Goal: Task Accomplishment & Management: Manage account settings

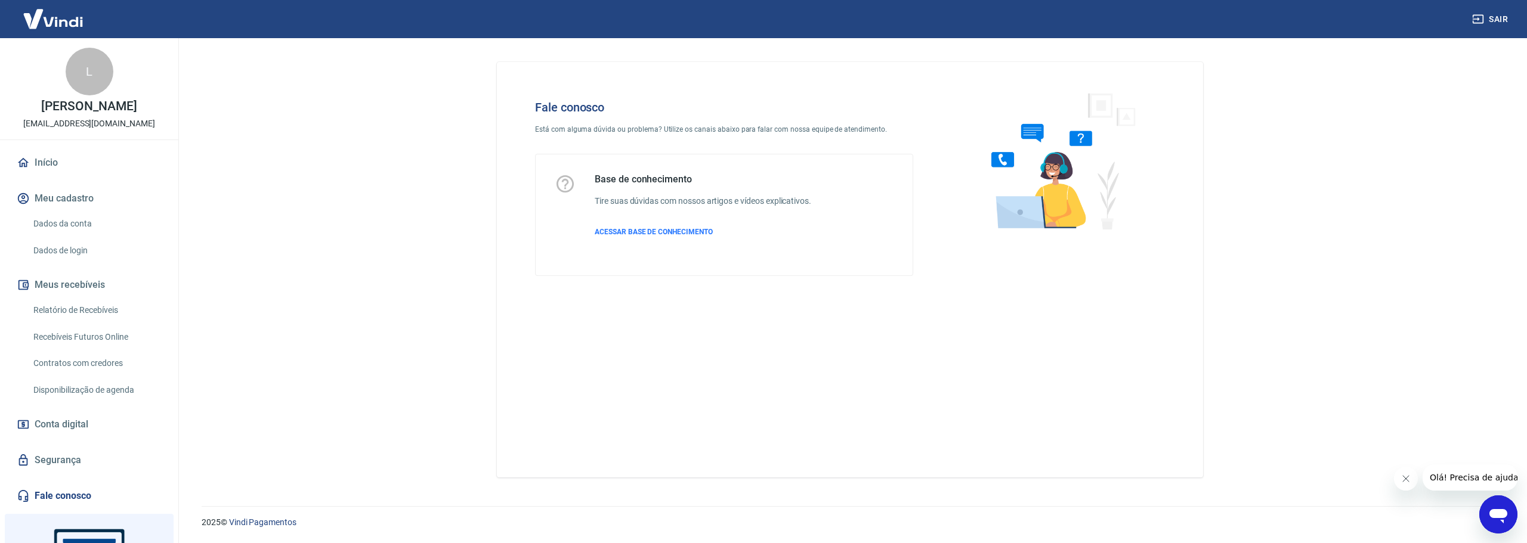
click at [84, 158] on link "Início" at bounding box center [89, 163] width 150 height 26
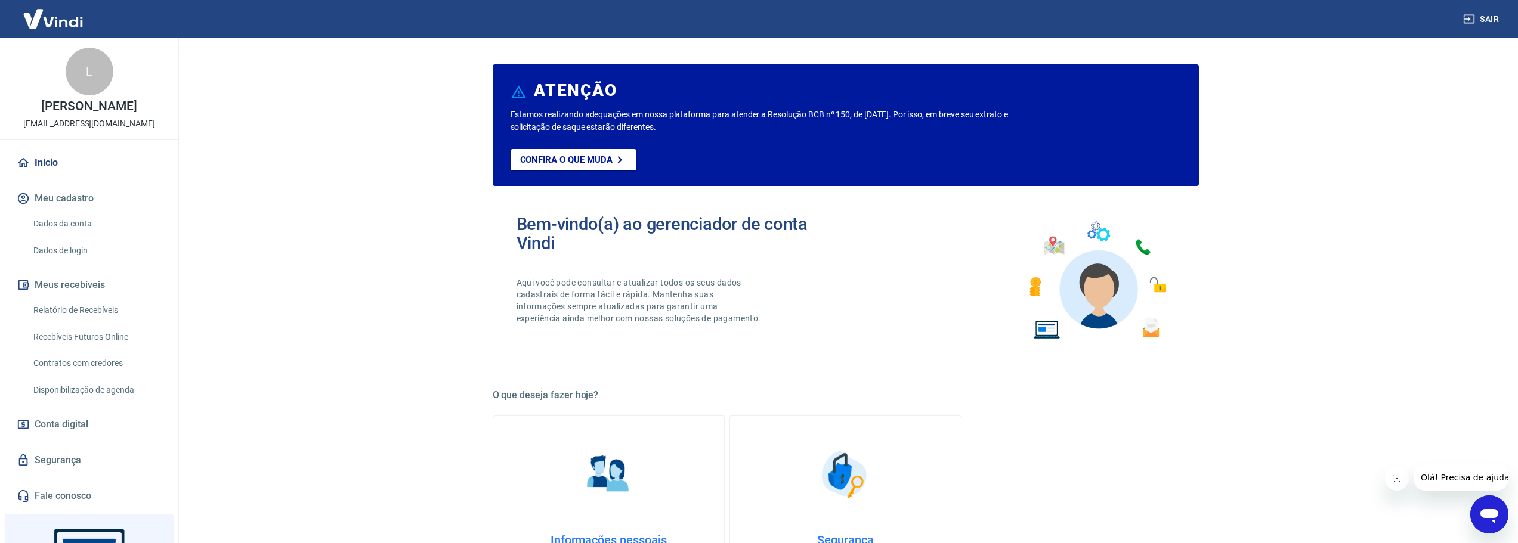
click at [320, 216] on main "ATENÇÃO Estamos realizando adequações em nossa plataforma para atender a Resolu…" at bounding box center [845, 290] width 1345 height 505
click at [79, 223] on link "Dados da conta" at bounding box center [96, 224] width 135 height 24
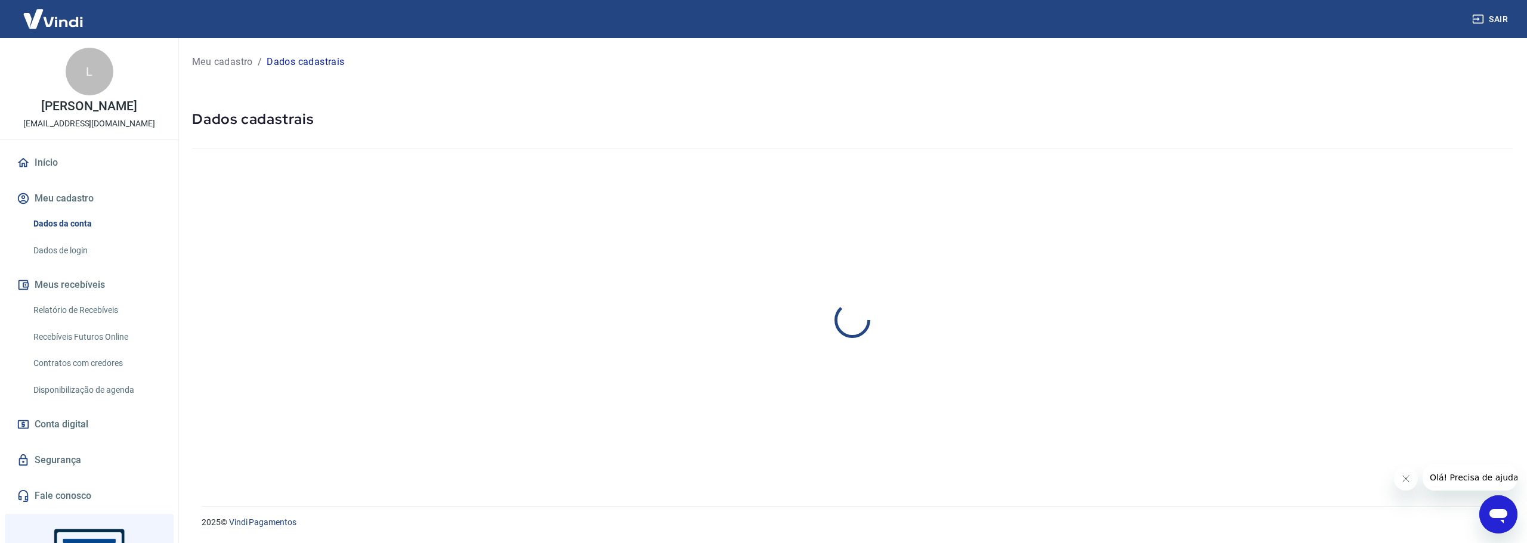
select select "SP"
select select "business"
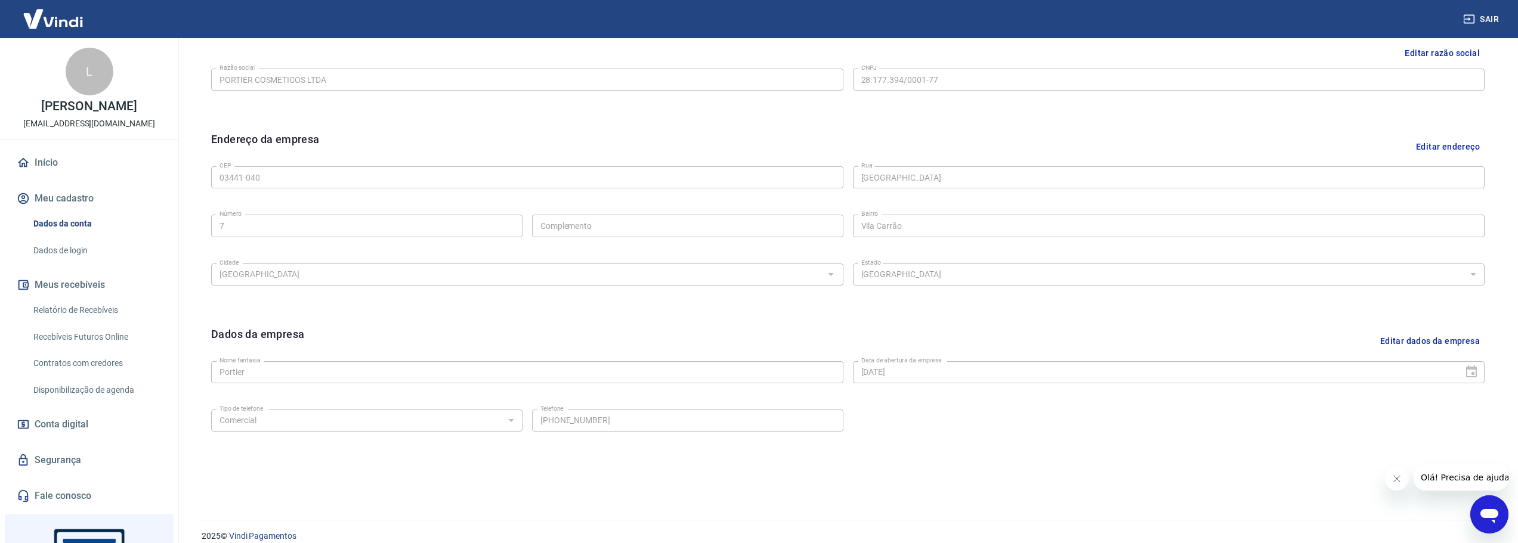
scroll to position [317, 0]
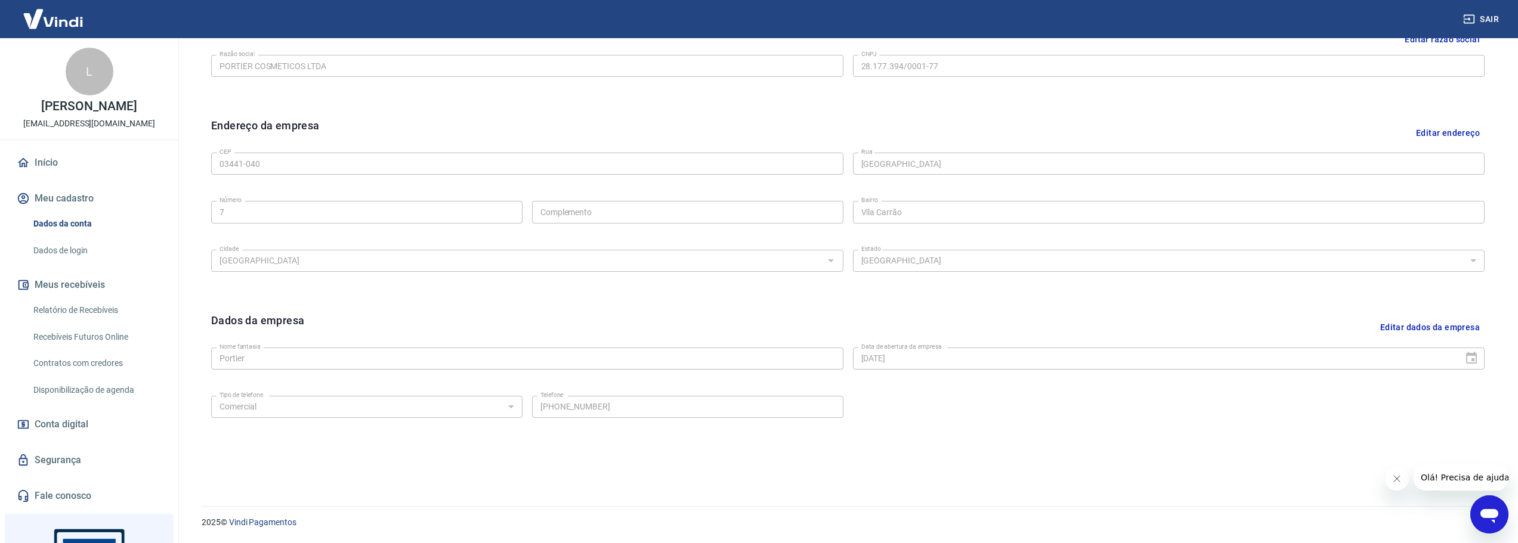
click at [91, 256] on link "Dados de login" at bounding box center [96, 251] width 135 height 24
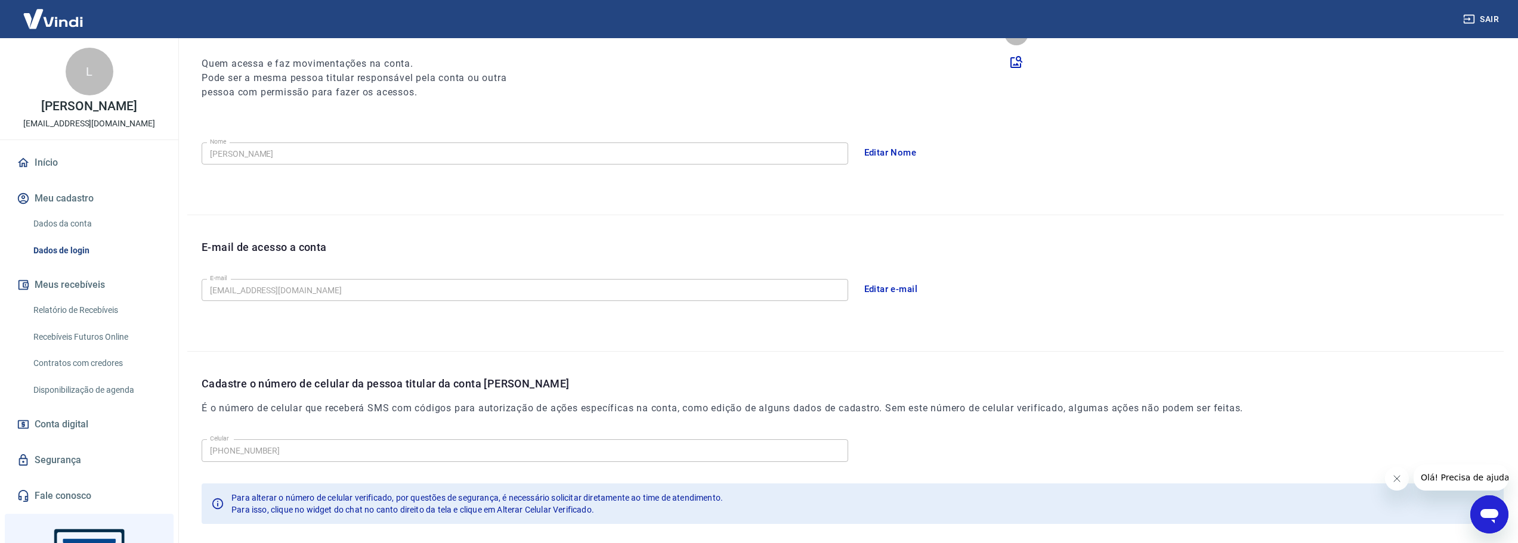
scroll to position [206, 0]
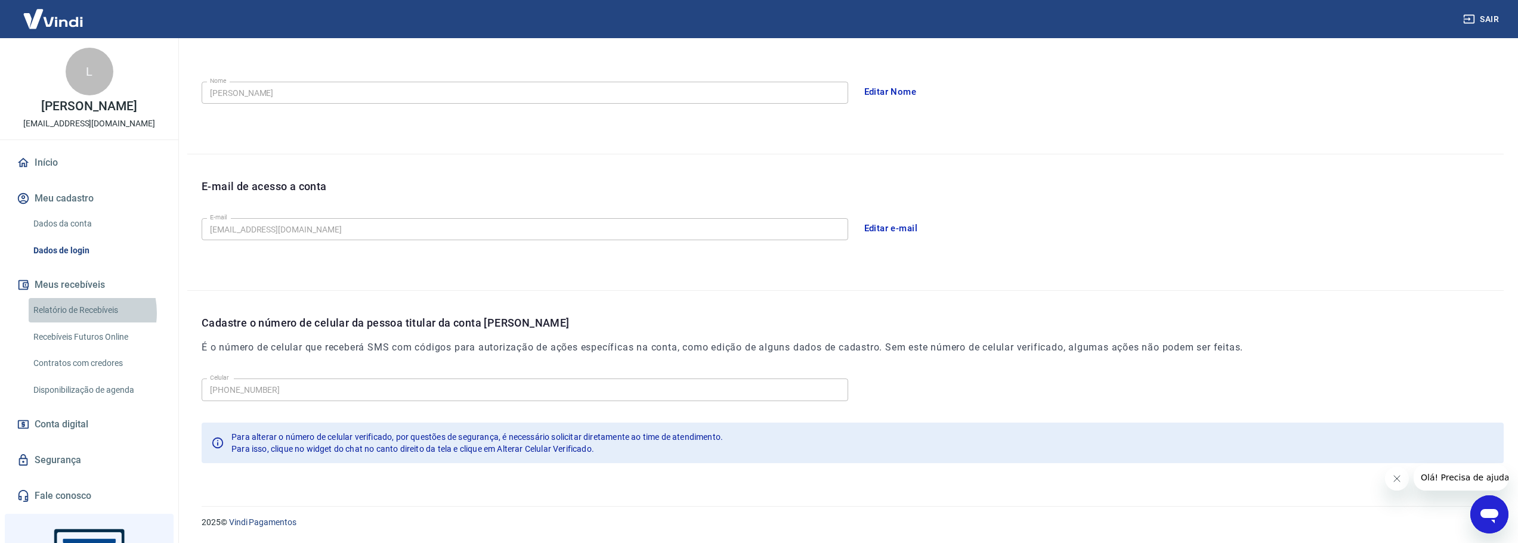
click at [74, 313] on link "Relatório de Recebíveis" at bounding box center [96, 310] width 135 height 24
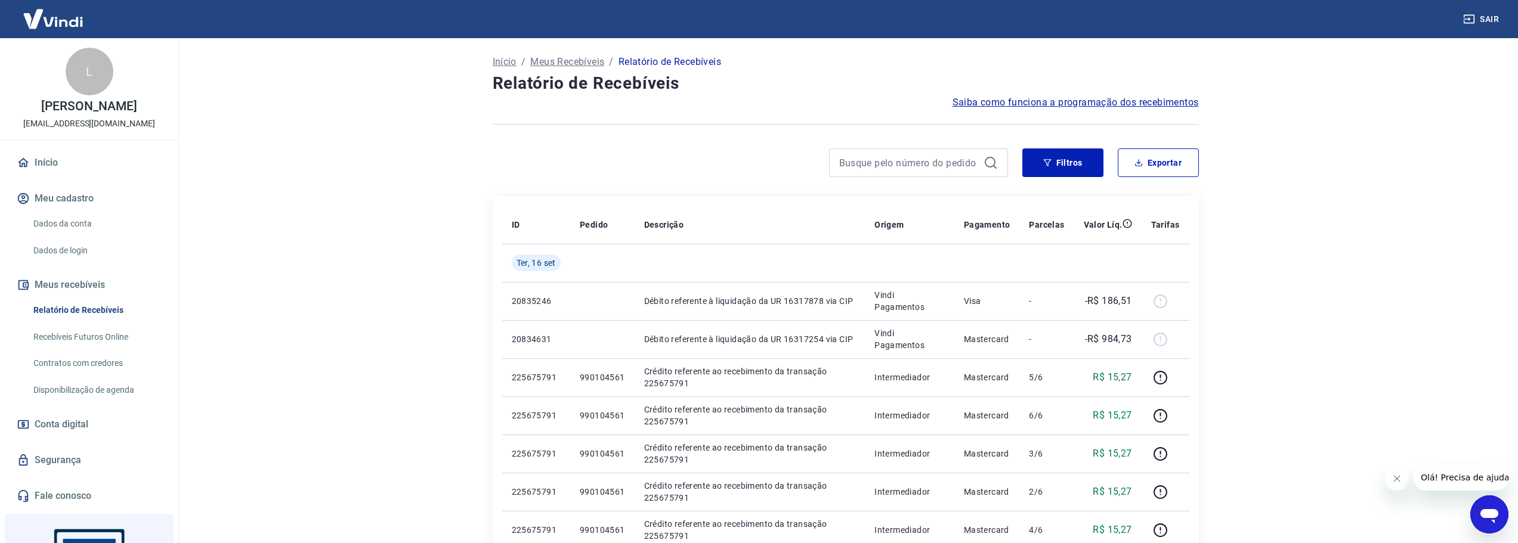
click at [67, 342] on link "Recebíveis Futuros Online" at bounding box center [96, 337] width 135 height 24
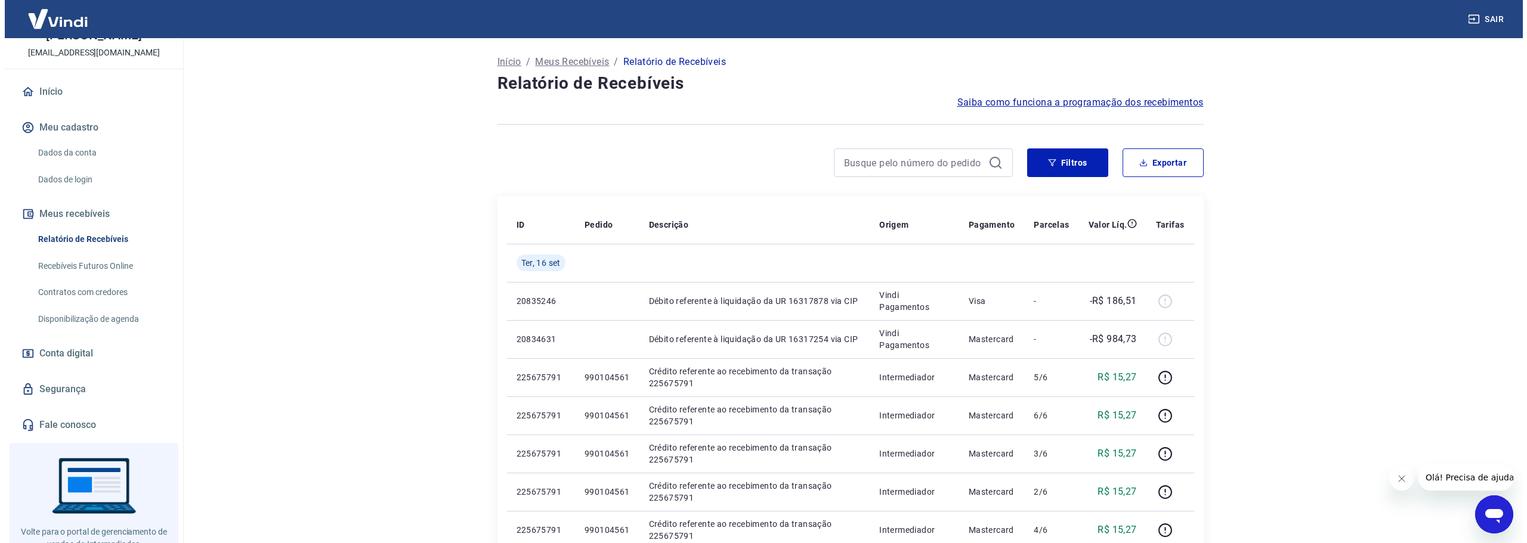
scroll to position [110, 0]
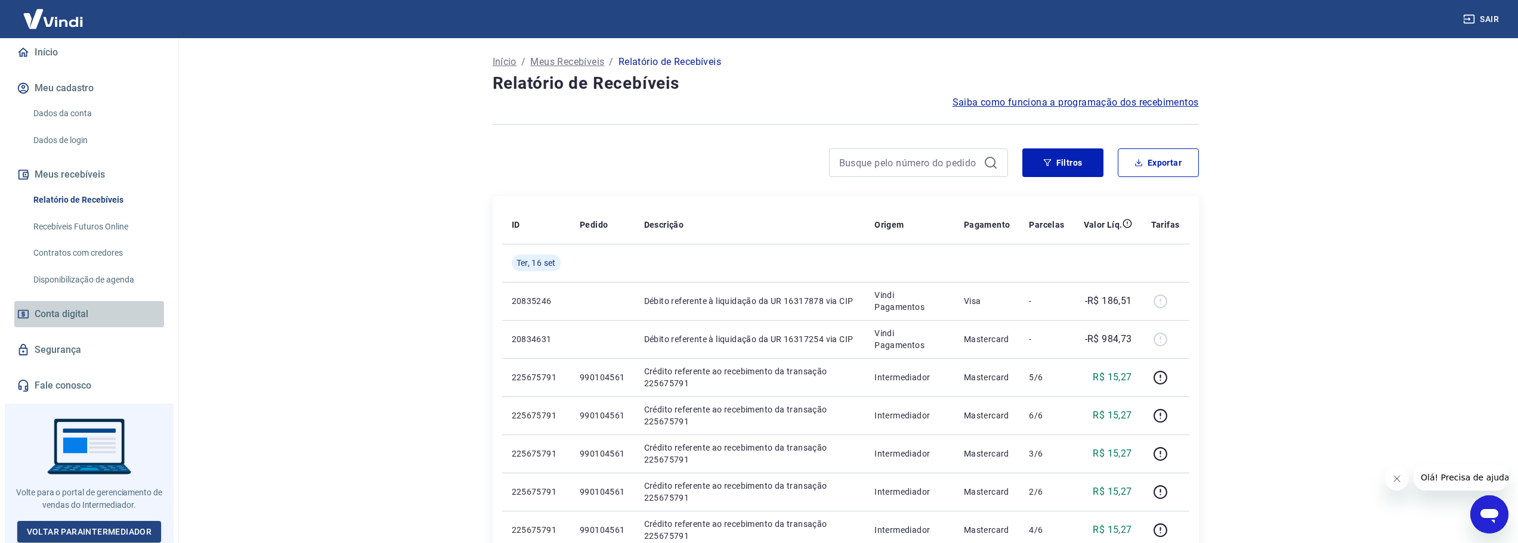
click at [129, 313] on link "Conta digital" at bounding box center [89, 314] width 150 height 26
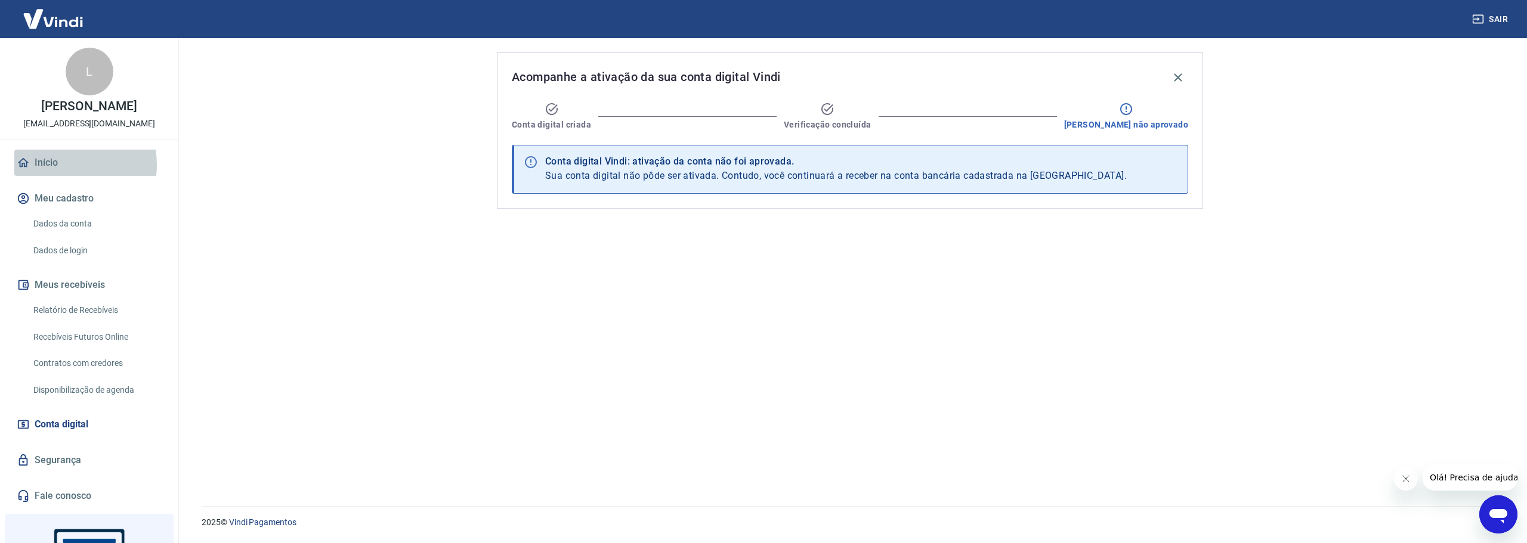
click at [64, 165] on link "Início" at bounding box center [89, 163] width 150 height 26
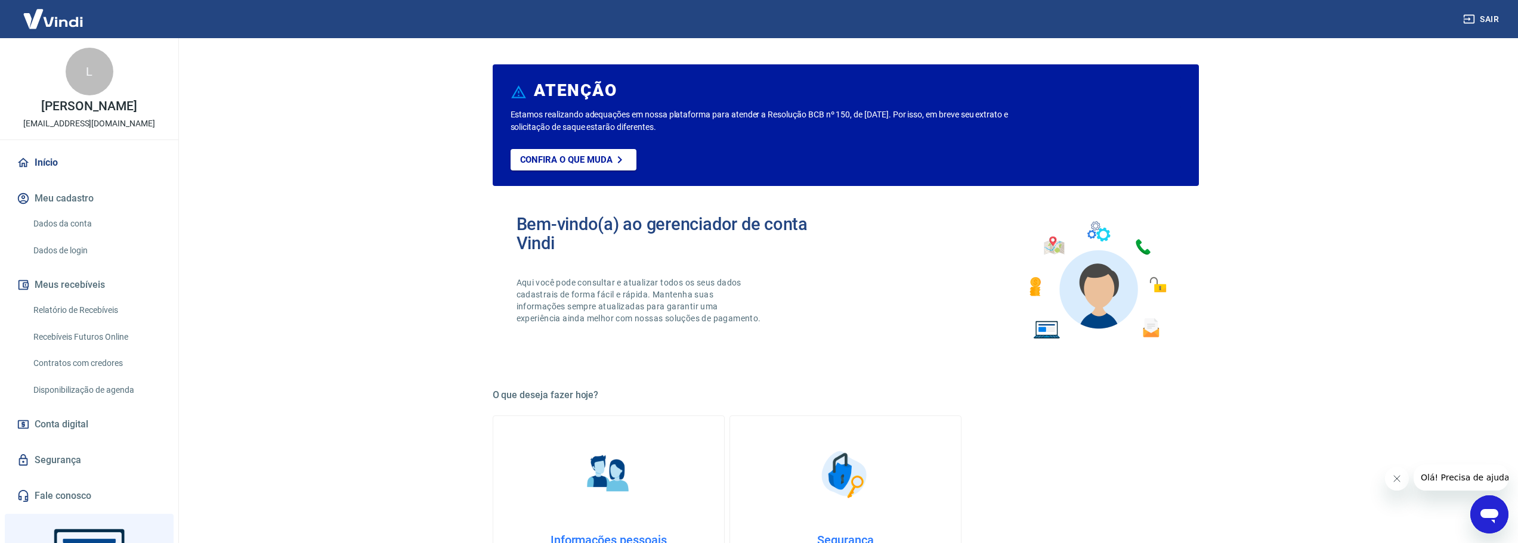
click at [102, 199] on button "Meu cadastro" at bounding box center [89, 199] width 150 height 26
click at [107, 218] on link "Dados da conta" at bounding box center [96, 224] width 135 height 24
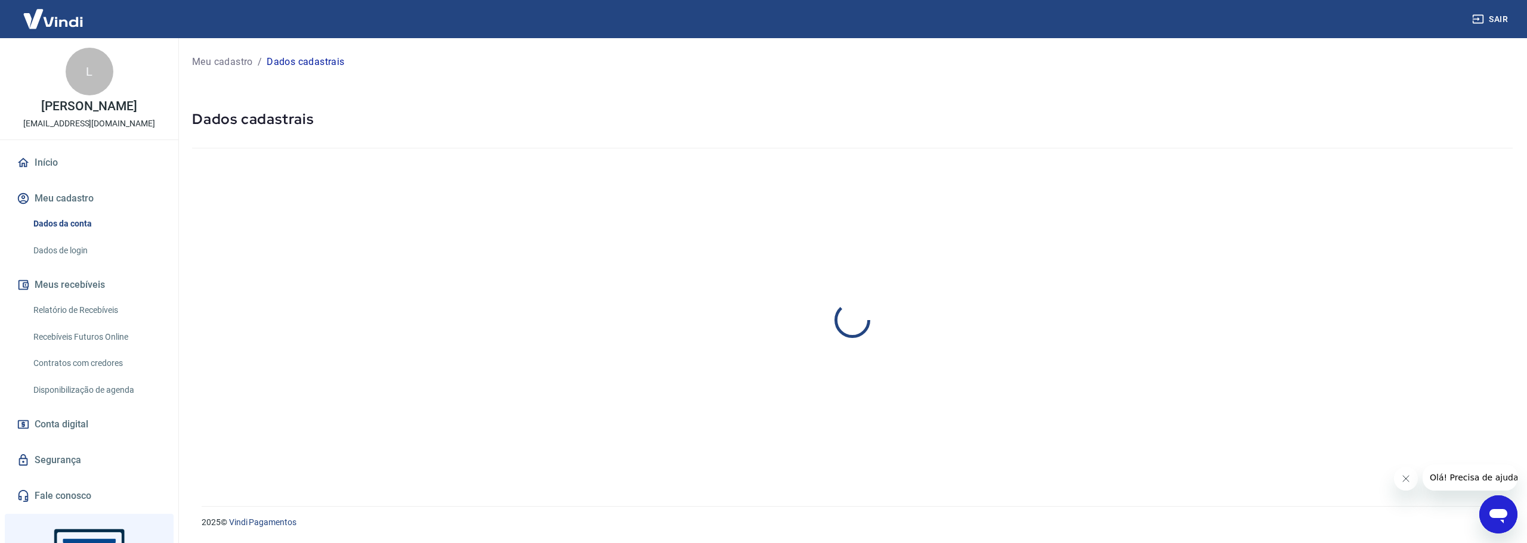
select select "SP"
select select "business"
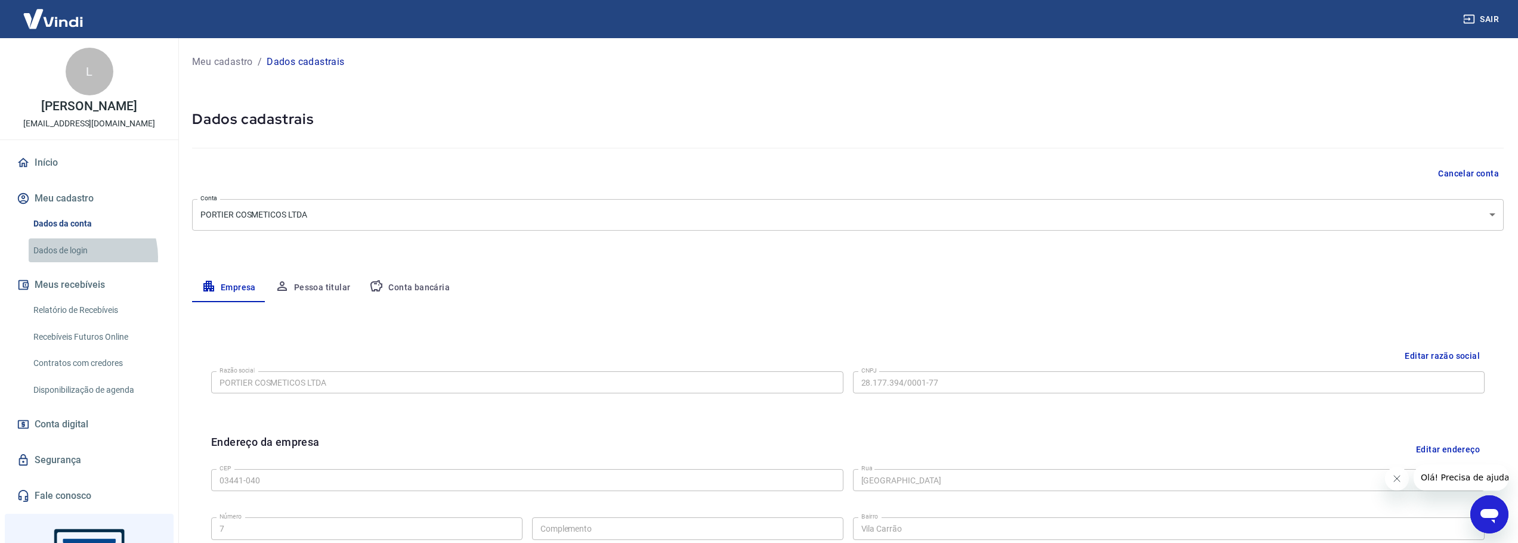
click at [81, 257] on link "Dados de login" at bounding box center [96, 251] width 135 height 24
